Goal: Navigation & Orientation: Find specific page/section

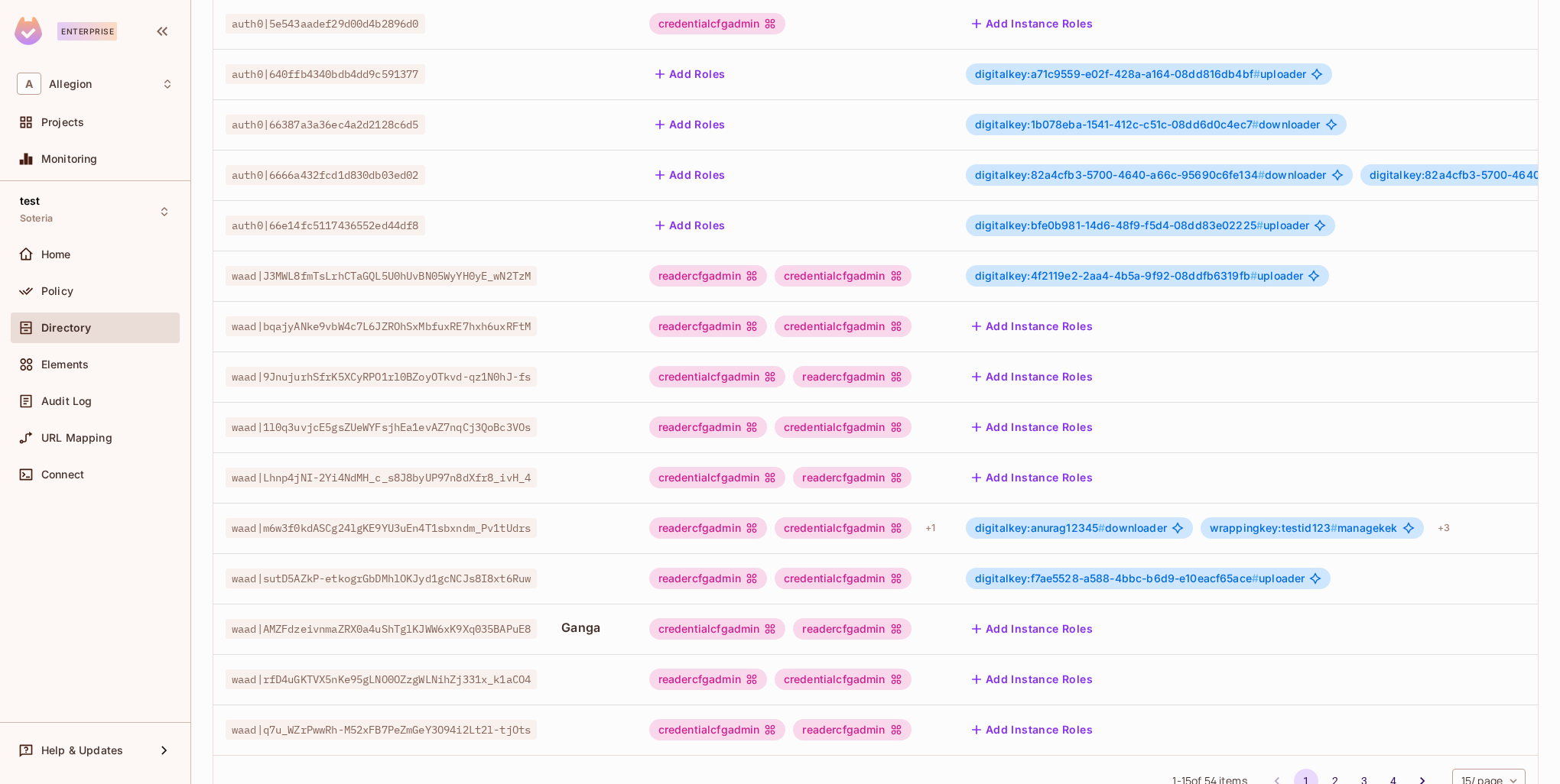
scroll to position [294, 0]
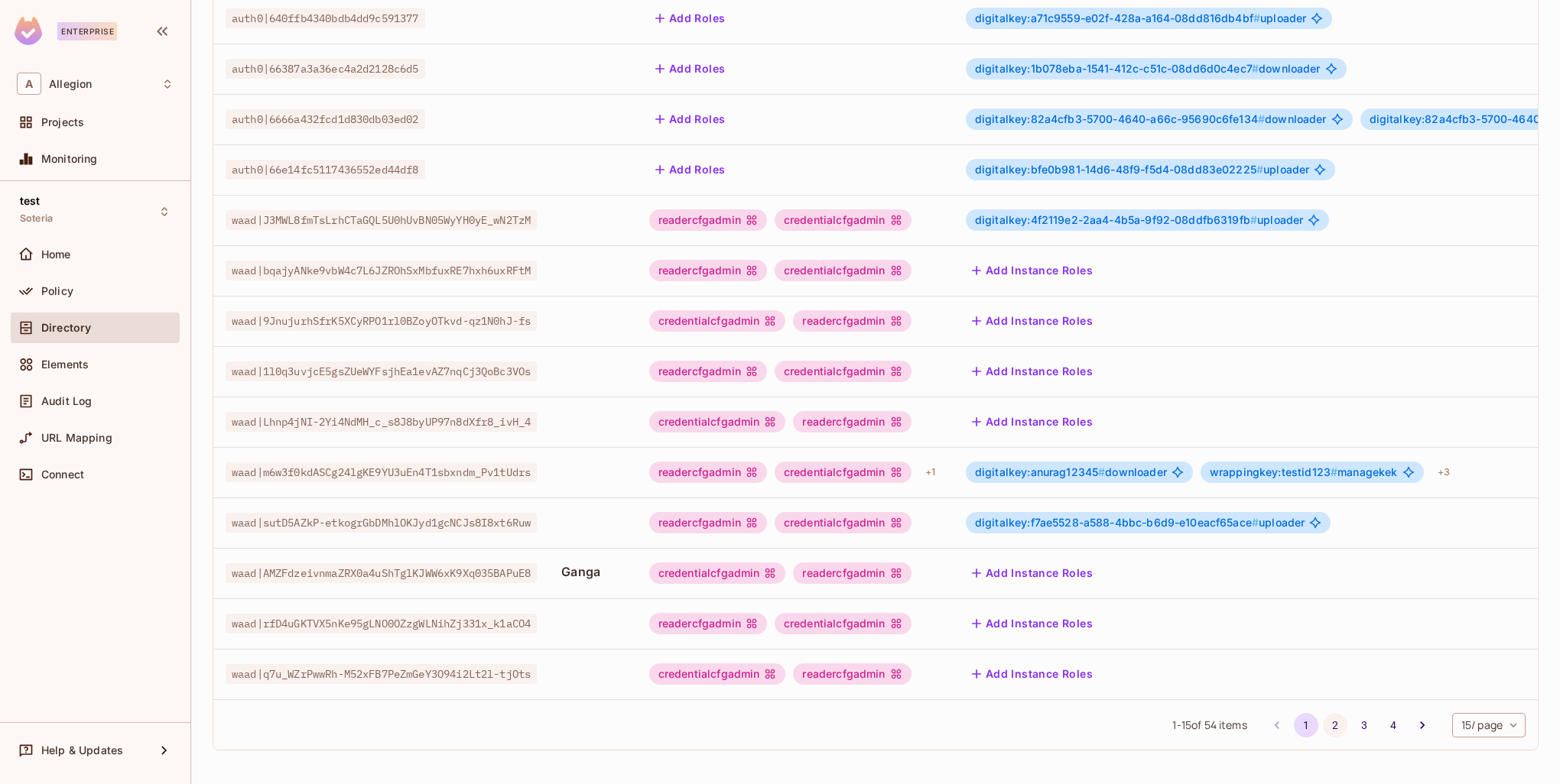
click at [1323, 725] on button "2" at bounding box center [1335, 725] width 24 height 24
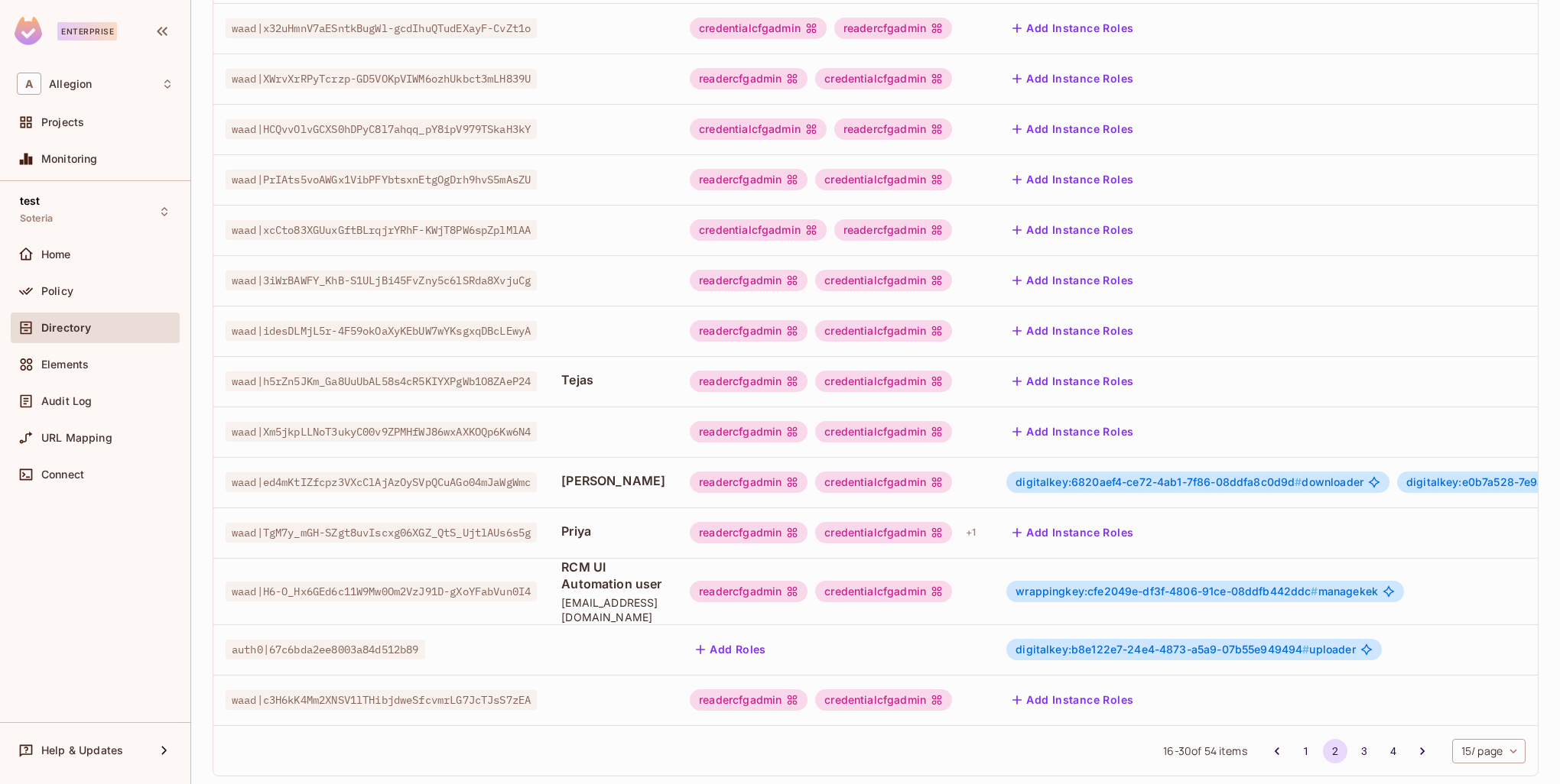
scroll to position [310, 0]
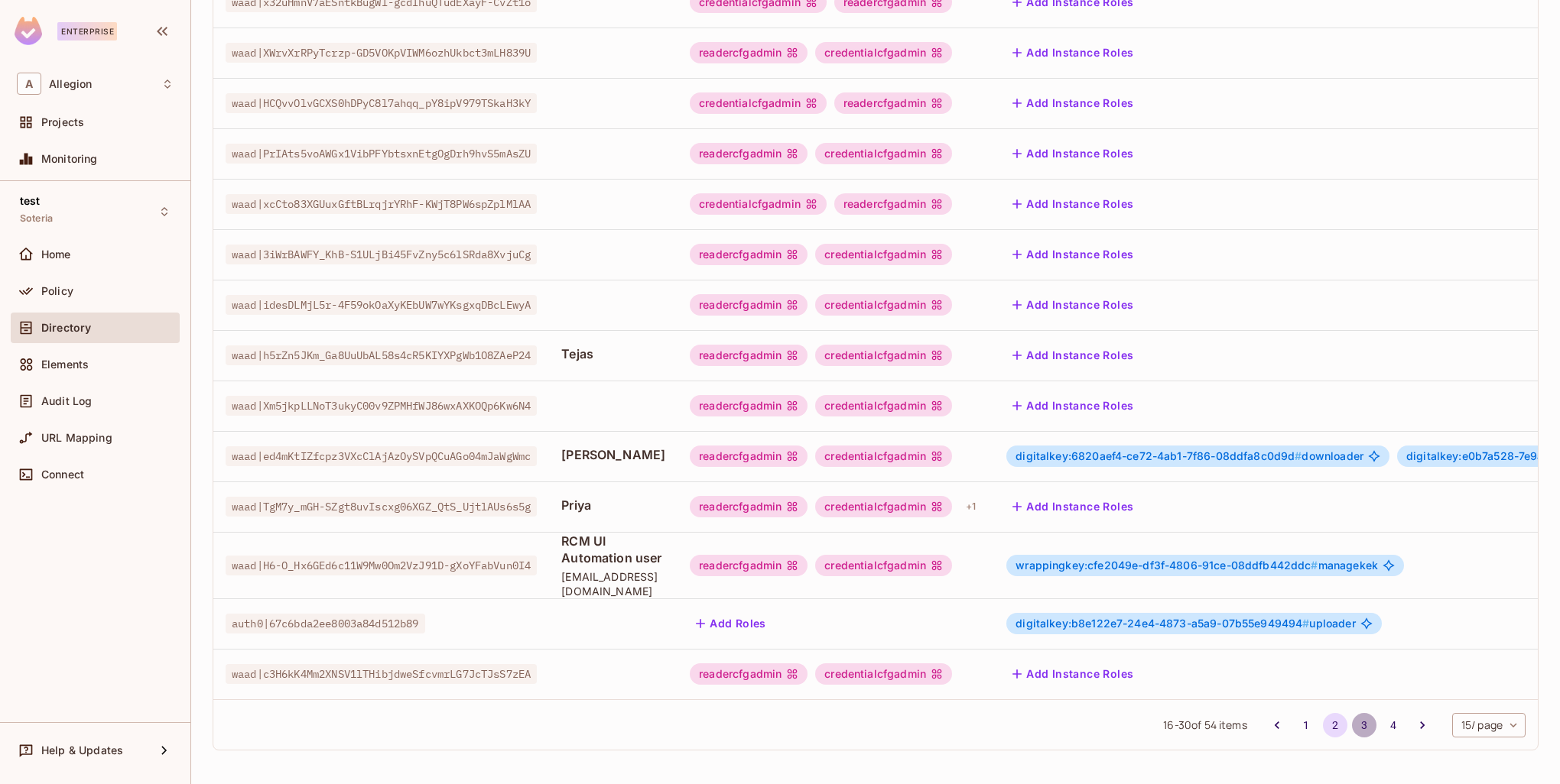
click at [1352, 724] on button "3" at bounding box center [1364, 725] width 24 height 24
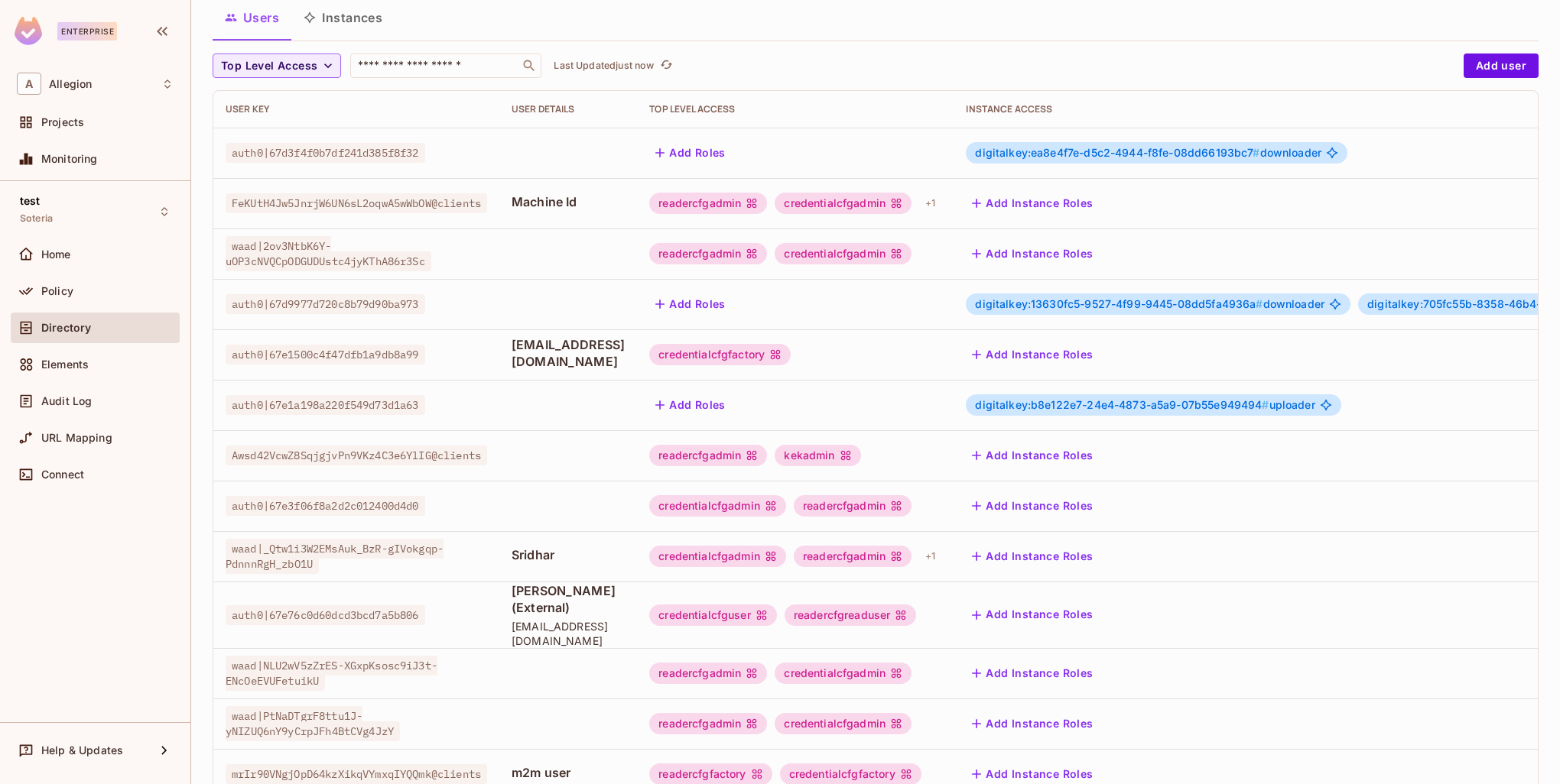
scroll to position [229, 0]
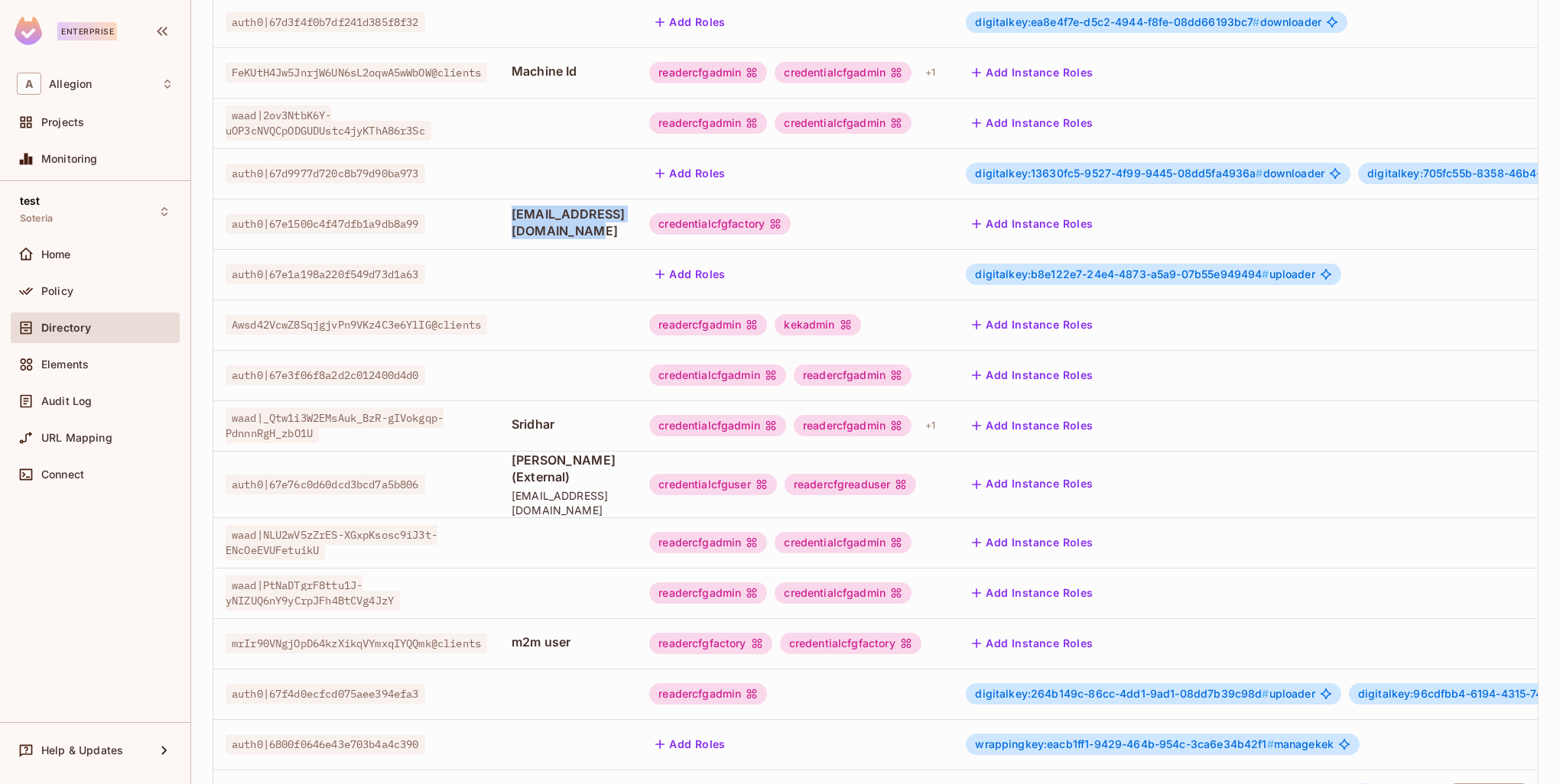
drag, startPoint x: 704, startPoint y: 224, endPoint x: 525, endPoint y: 222, distance: 179.0
click at [525, 222] on td "[EMAIL_ADDRESS][DOMAIN_NAME]" at bounding box center [569, 224] width 138 height 51
click at [611, 274] on div at bounding box center [568, 274] width 113 height 3
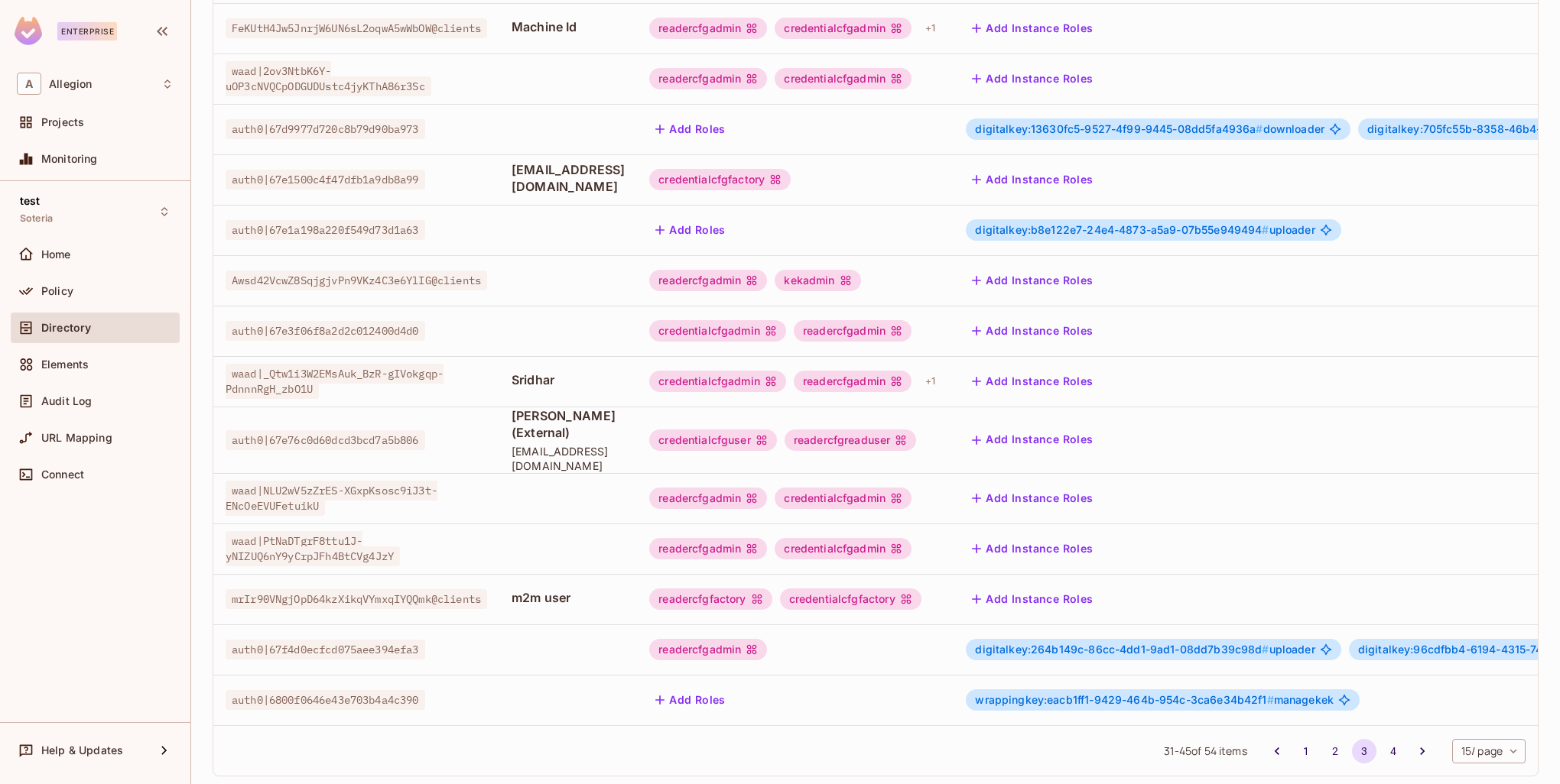
scroll to position [294, 0]
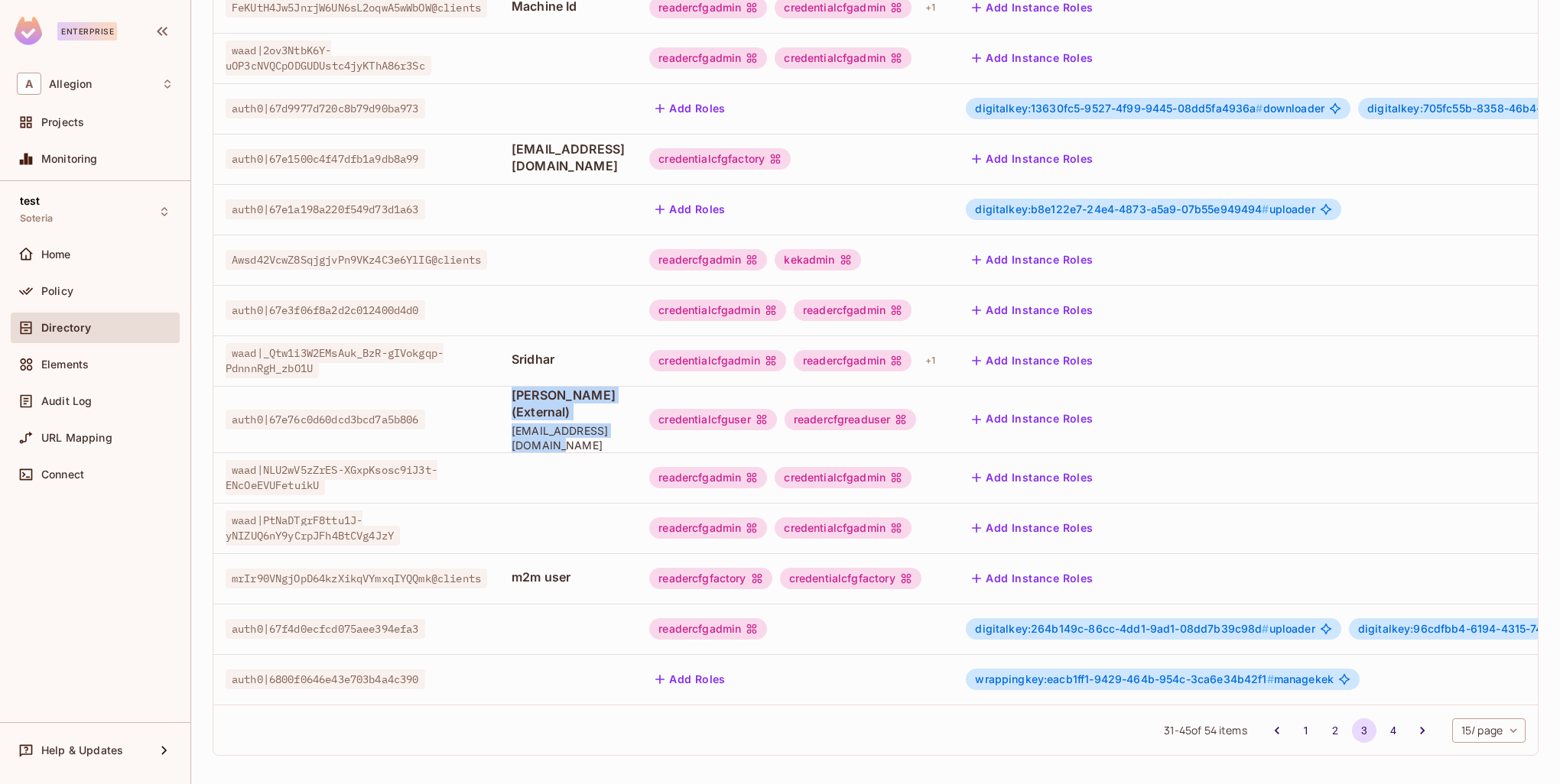
drag, startPoint x: 519, startPoint y: 394, endPoint x: 676, endPoint y: 418, distance: 158.8
click at [637, 418] on td "[PERSON_NAME] (External) [EMAIL_ADDRESS][DOMAIN_NAME]" at bounding box center [569, 419] width 138 height 66
click at [637, 503] on td at bounding box center [569, 528] width 138 height 51
click at [1381, 725] on button "4" at bounding box center [1393, 731] width 24 height 24
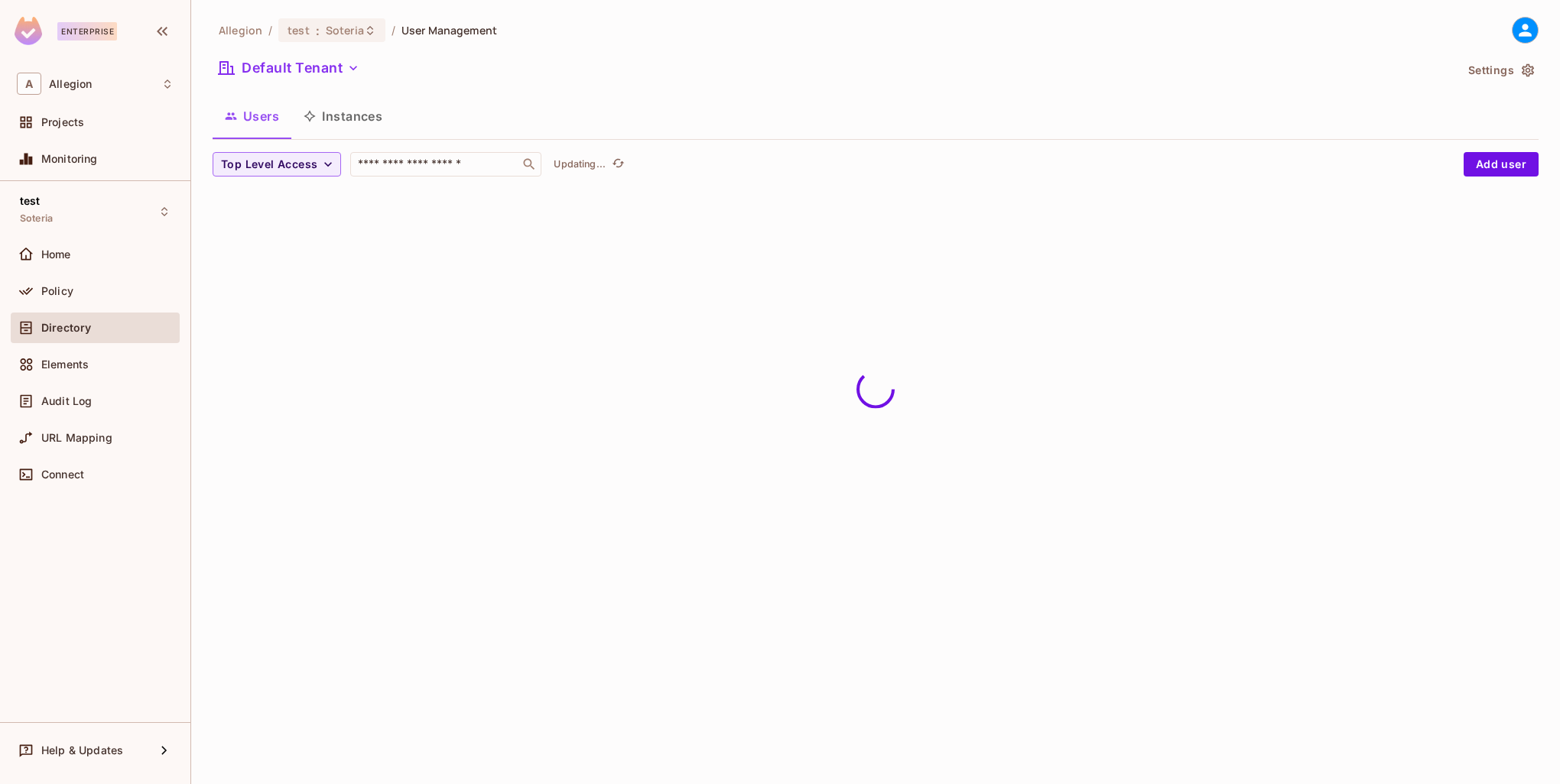
scroll to position [0, 0]
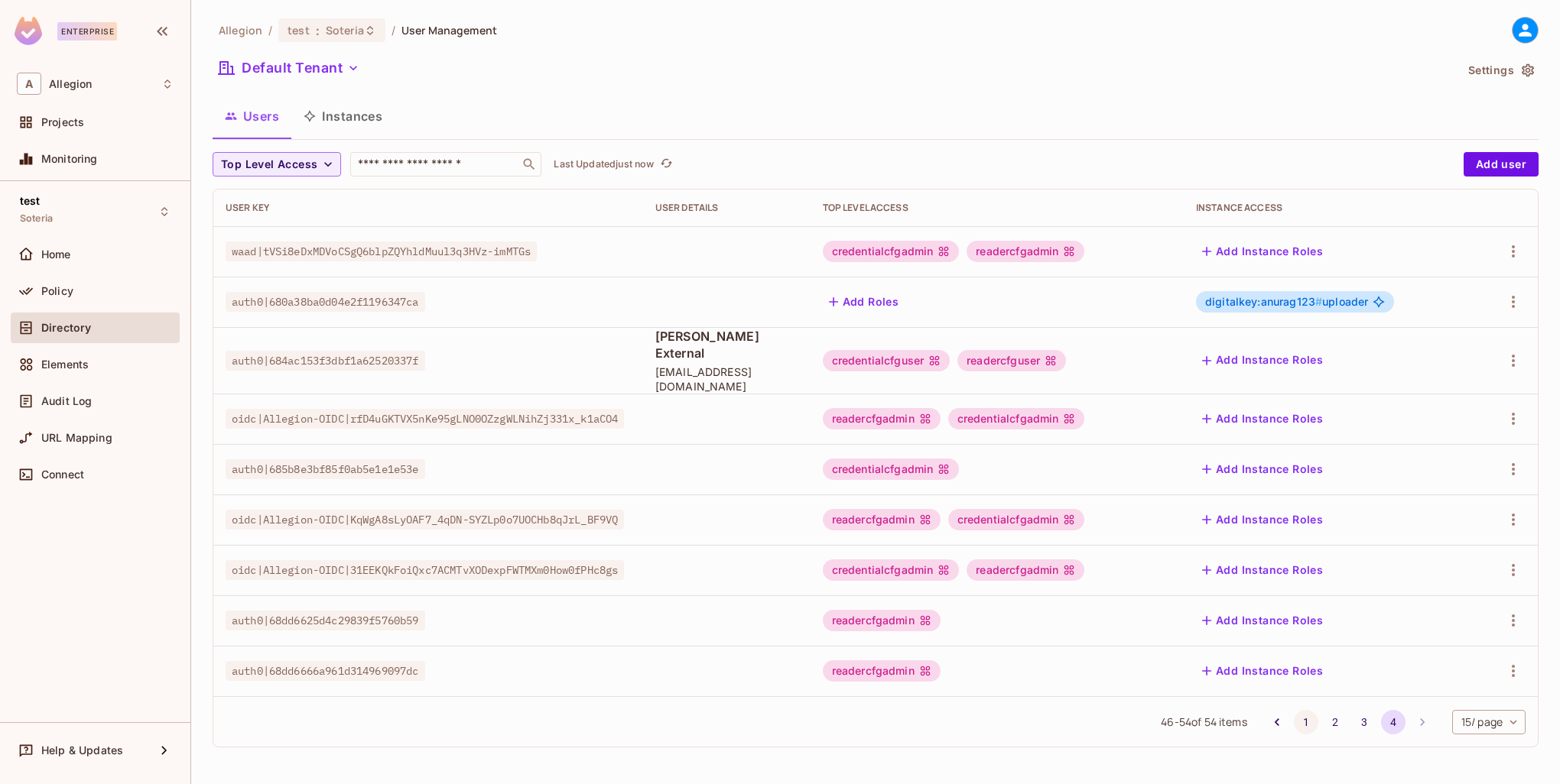
click at [1298, 710] on button "1" at bounding box center [1305, 722] width 24 height 24
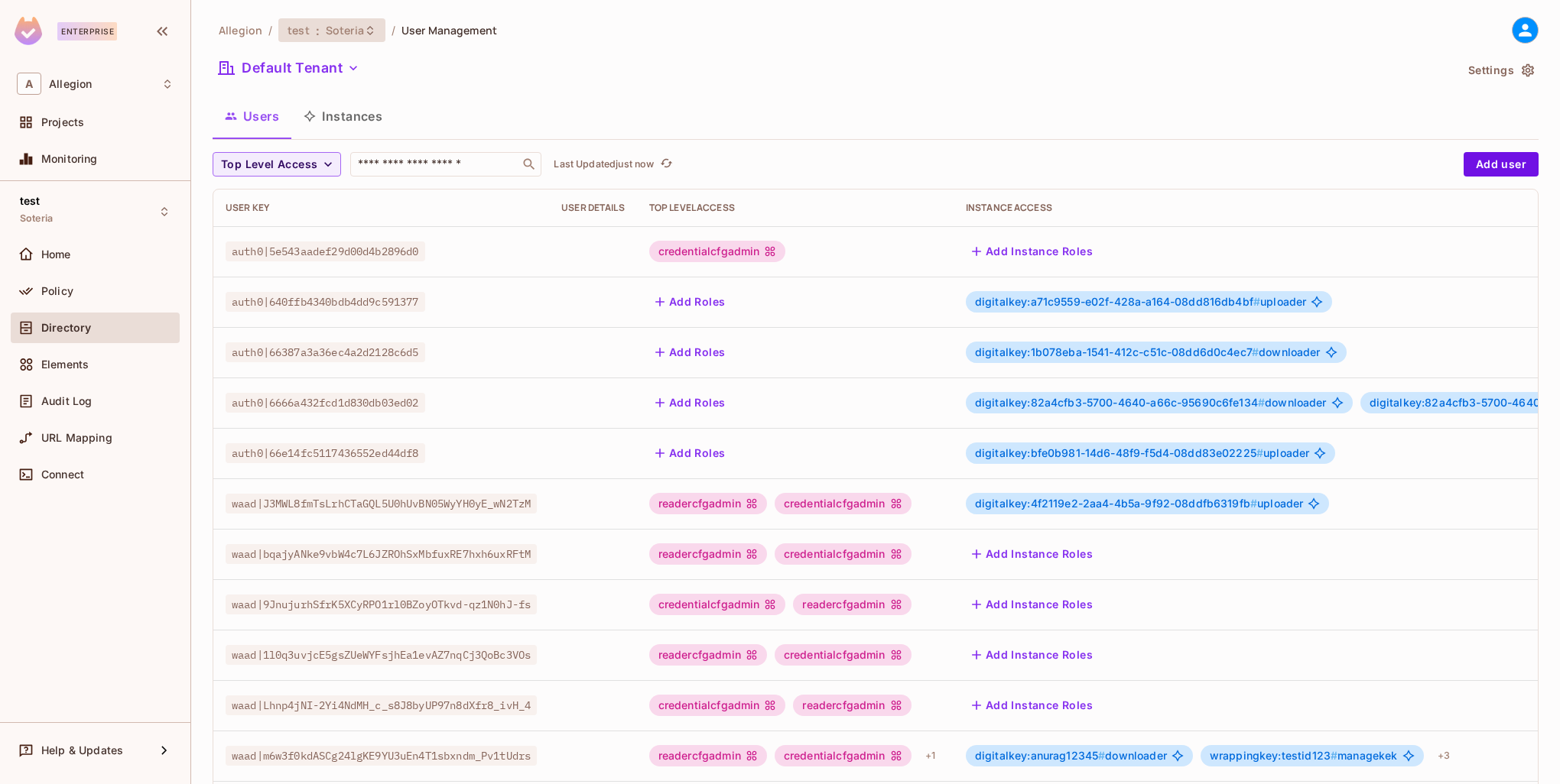
click at [361, 27] on span "Soteria" at bounding box center [344, 30] width 38 height 15
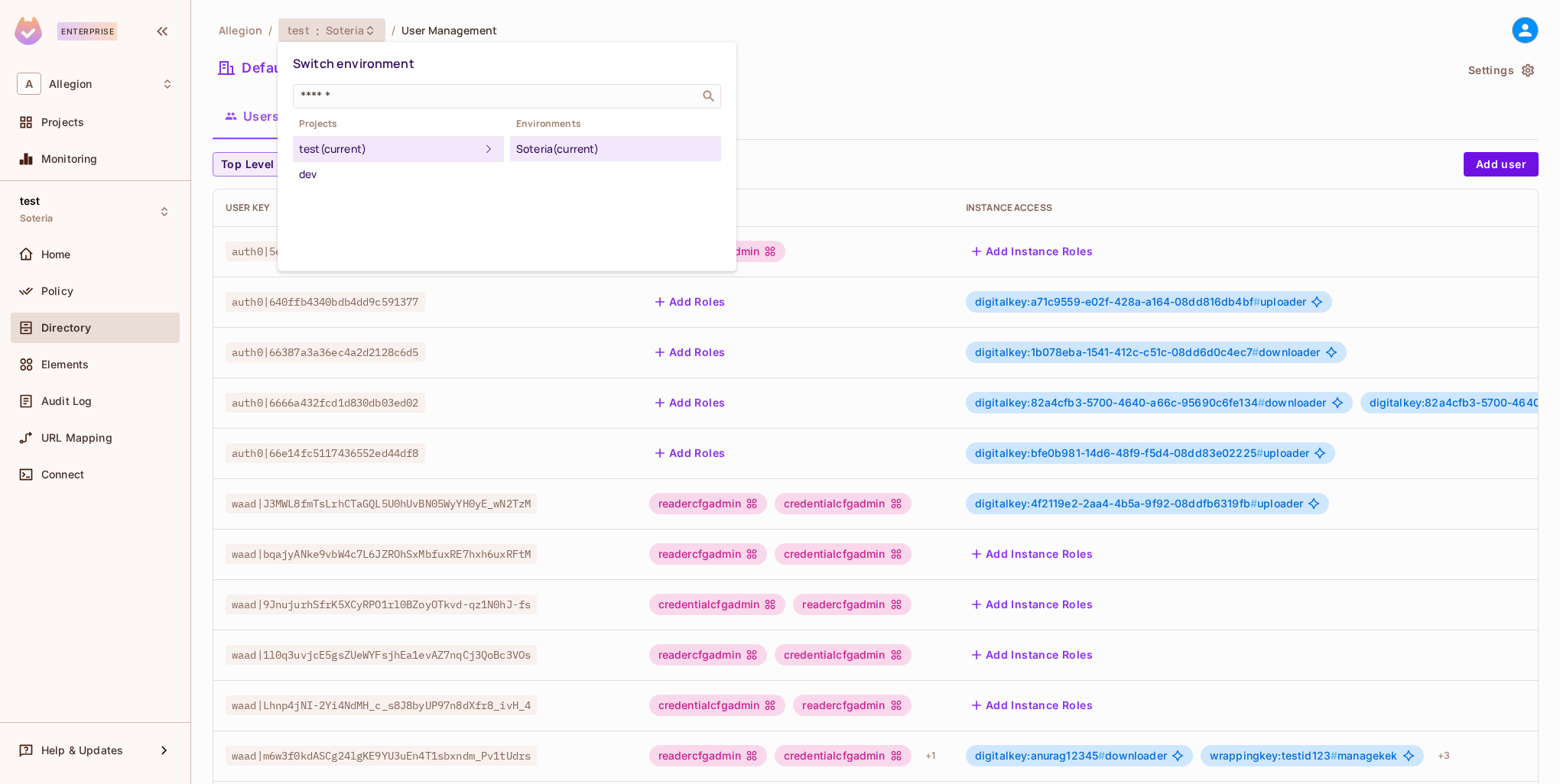
click at [890, 115] on div at bounding box center [780, 392] width 1560 height 784
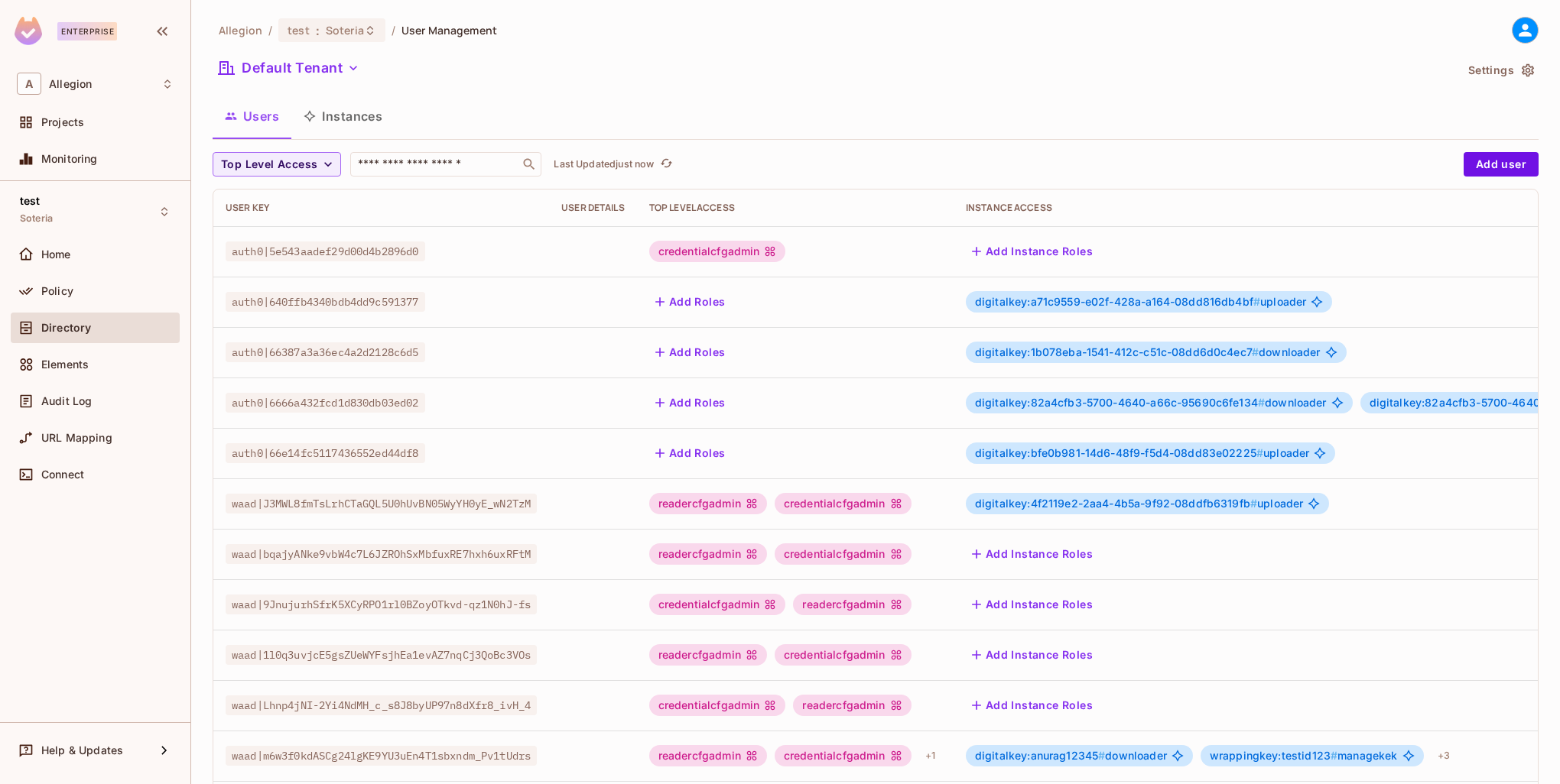
scroll to position [294, 0]
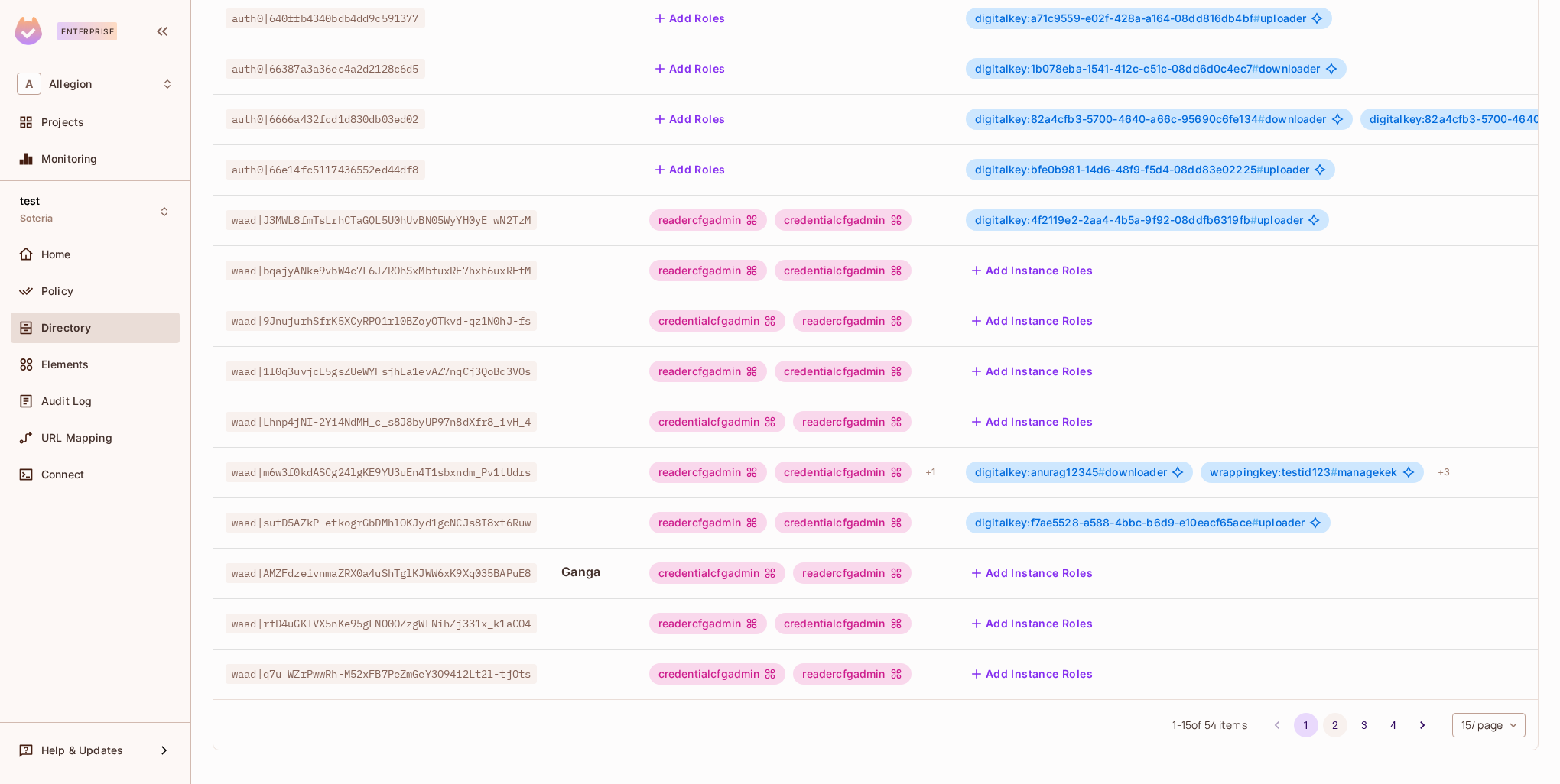
click at [1324, 724] on button "2" at bounding box center [1335, 725] width 24 height 24
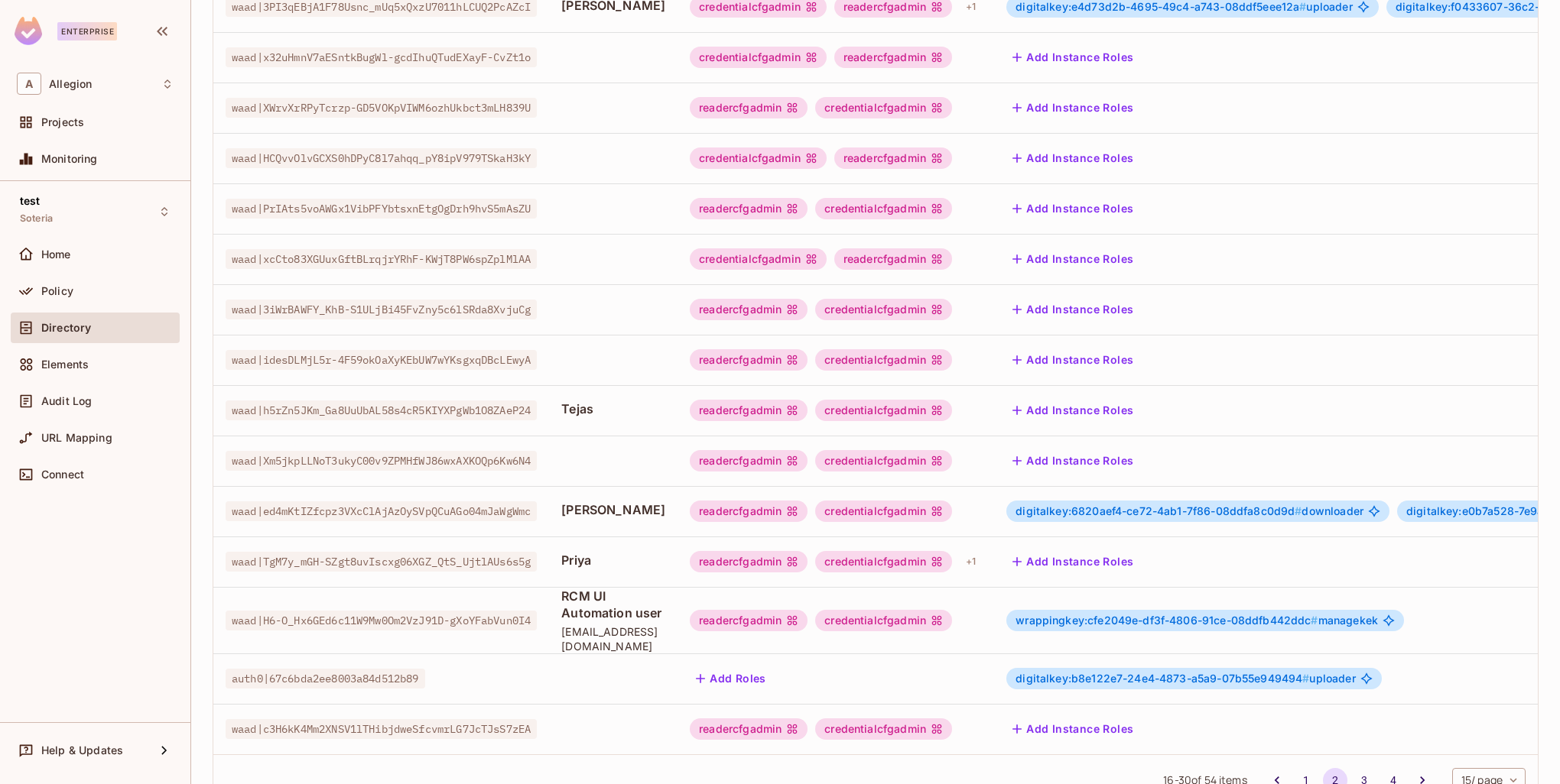
scroll to position [310, 0]
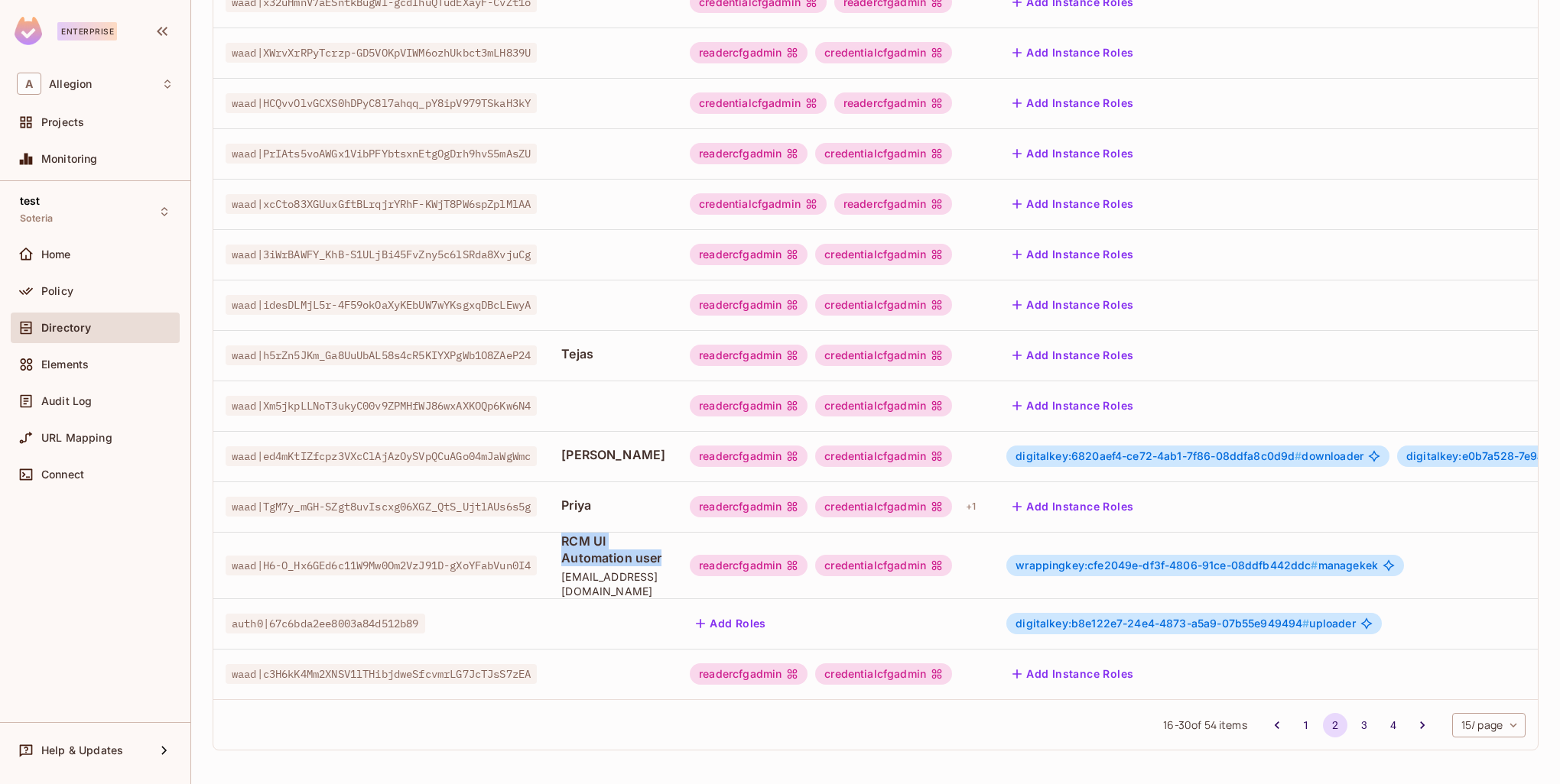
drag, startPoint x: 608, startPoint y: 546, endPoint x: 566, endPoint y: 527, distance: 46.1
click at [566, 532] on td "RCM UI Automation user s-aut_tes_sot@allegion.com" at bounding box center [613, 565] width 128 height 66
click at [642, 572] on span "[EMAIL_ADDRESS][DOMAIN_NAME]" at bounding box center [613, 584] width 104 height 29
drag, startPoint x: 544, startPoint y: 552, endPoint x: 221, endPoint y: 546, distance: 323.1
click at [221, 546] on td "waad|H6-O_Hx6GEd6c11W9Mw0Om2VzJ91D-gXoYFabVun0I4" at bounding box center [381, 565] width 335 height 66
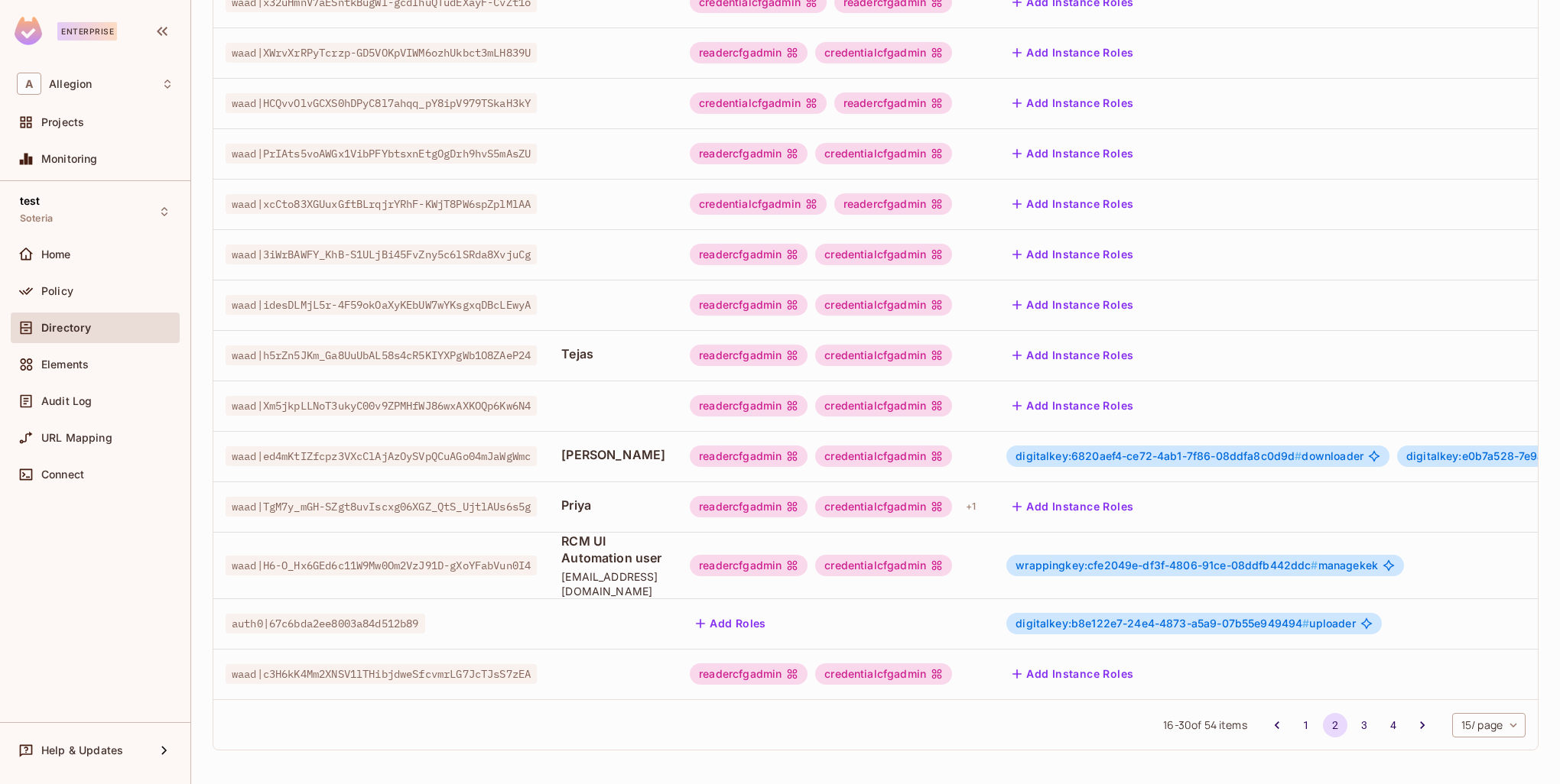
click at [645, 569] on span "[EMAIL_ADDRESS][DOMAIN_NAME]" at bounding box center [613, 584] width 104 height 29
drag, startPoint x: 668, startPoint y: 566, endPoint x: 665, endPoint y: 579, distance: 13.3
click at [666, 569] on span "[EMAIL_ADDRESS][DOMAIN_NAME]" at bounding box center [613, 584] width 104 height 29
